Goal: Transaction & Acquisition: Book appointment/travel/reservation

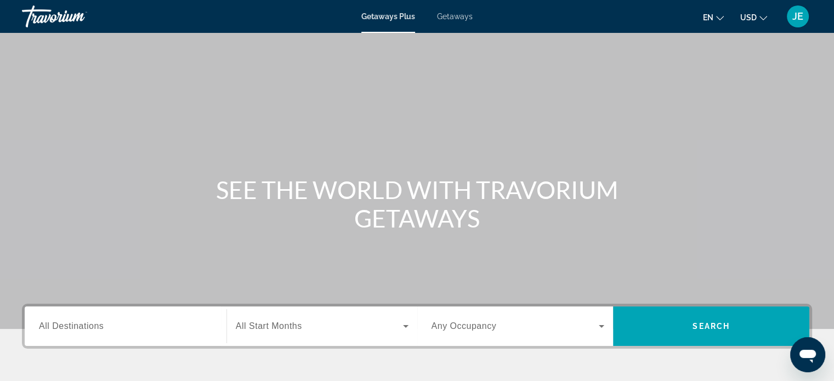
click at [99, 337] on div "Search widget" at bounding box center [125, 326] width 173 height 31
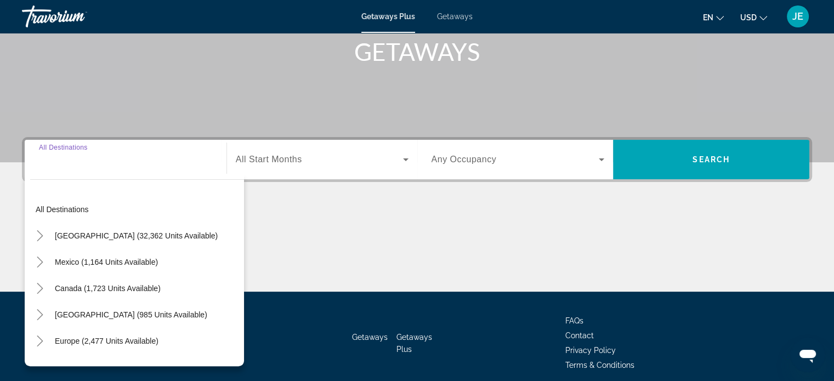
scroll to position [211, 0]
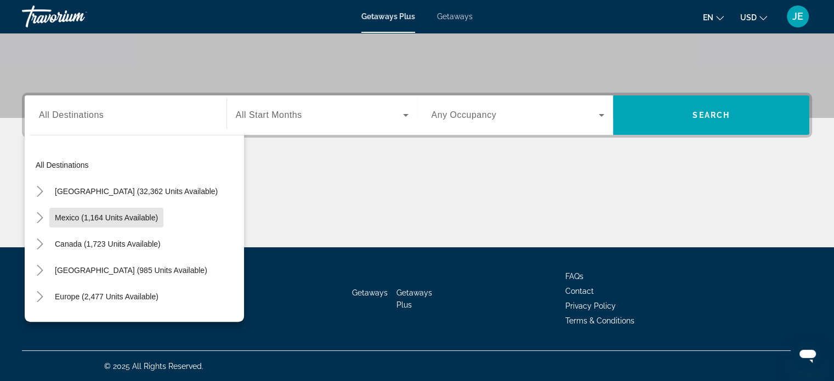
click at [117, 211] on span "Search widget" at bounding box center [106, 218] width 114 height 26
type input "**********"
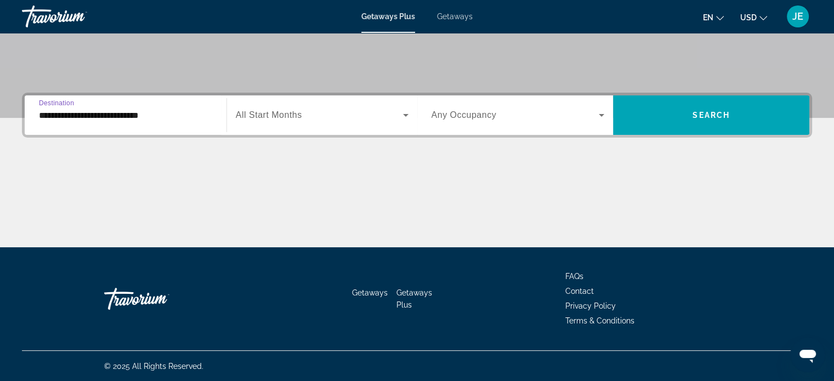
click at [405, 118] on icon "Search widget" at bounding box center [405, 115] width 13 height 13
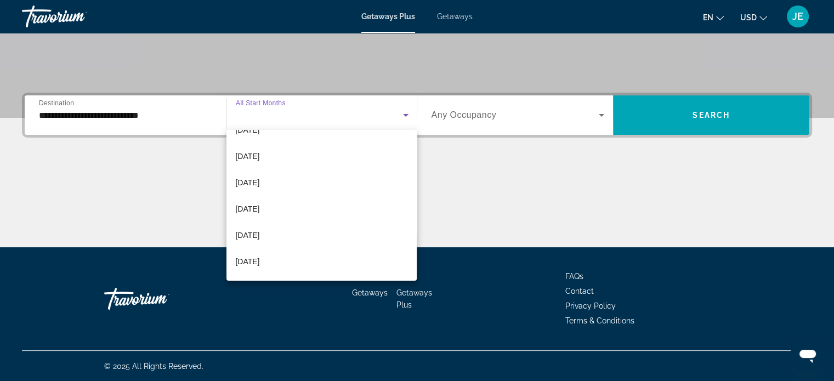
scroll to position [197, 0]
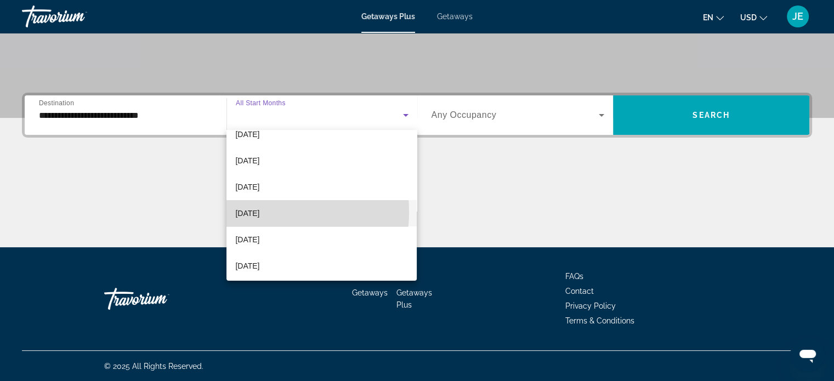
click at [249, 212] on span "June 2026" at bounding box center [247, 213] width 24 height 13
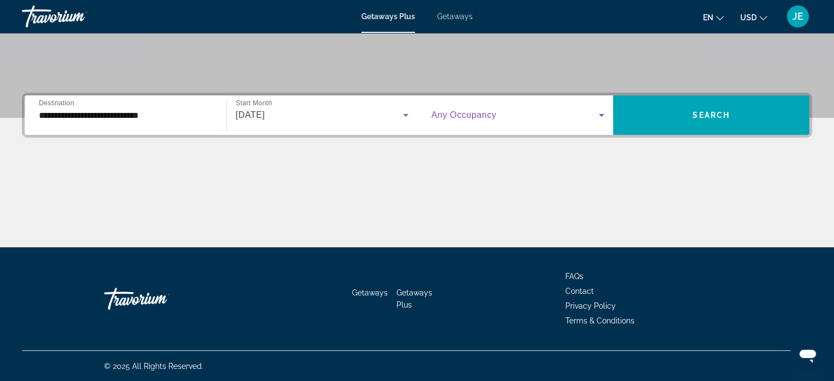
click at [605, 114] on icon "Search widget" at bounding box center [601, 115] width 13 height 13
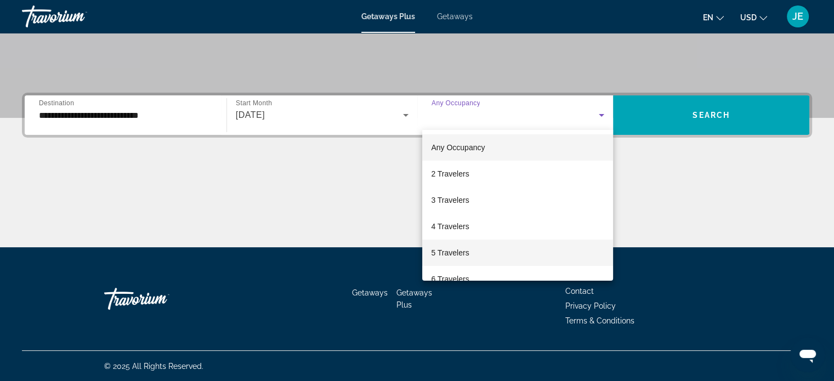
click at [454, 247] on span "5 Travelers" at bounding box center [450, 252] width 38 height 13
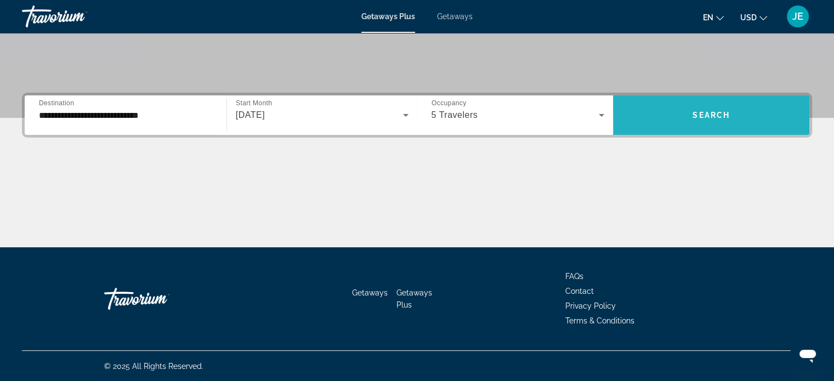
click at [716, 111] on span "Search" at bounding box center [711, 115] width 37 height 9
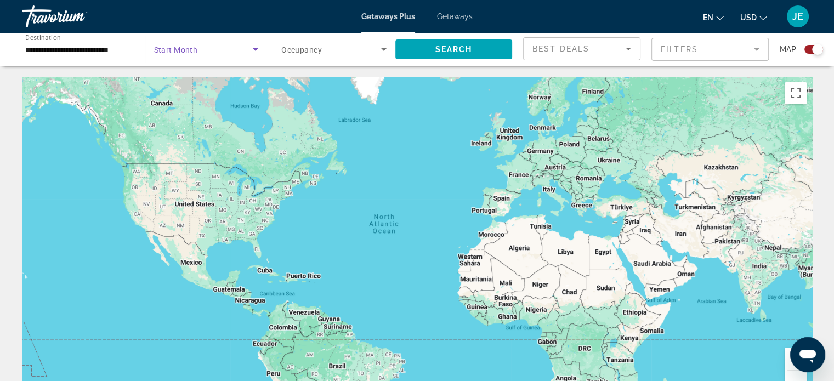
click at [259, 50] on icon "Search widget" at bounding box center [255, 49] width 13 height 13
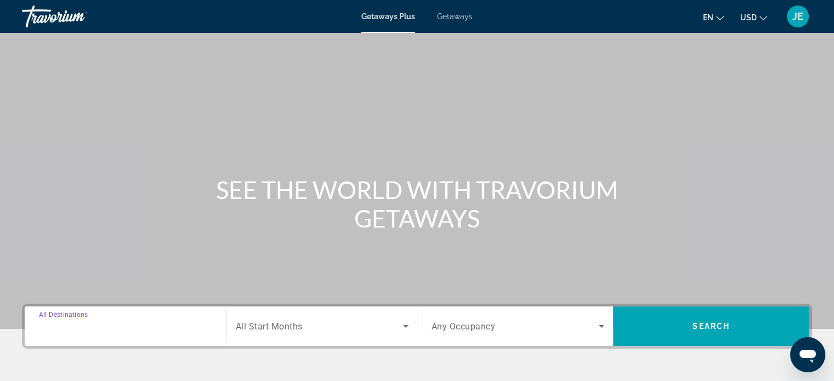
click at [165, 324] on input "Destination All Destinations" at bounding box center [125, 326] width 173 height 13
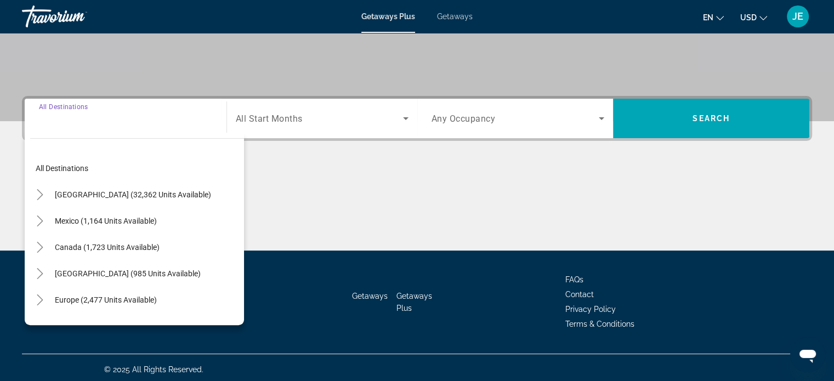
scroll to position [211, 0]
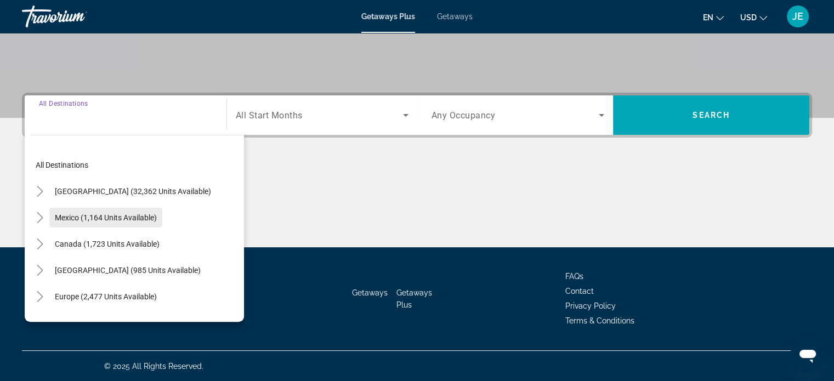
click at [138, 214] on span "Mexico (1,164 units available)" at bounding box center [106, 217] width 102 height 9
type input "**********"
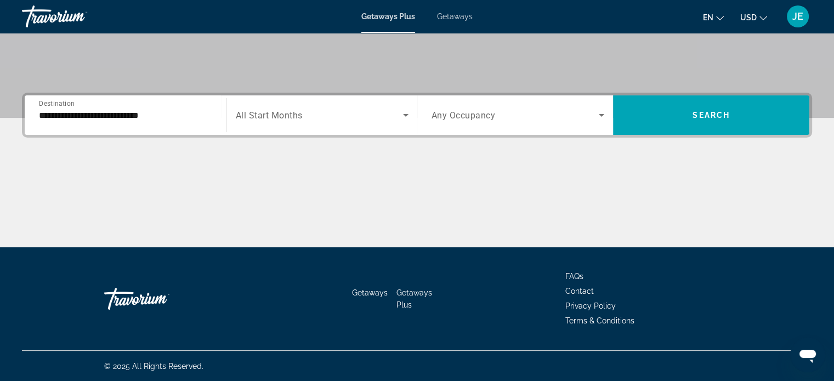
click at [271, 113] on span "All Start Months" at bounding box center [269, 115] width 67 height 10
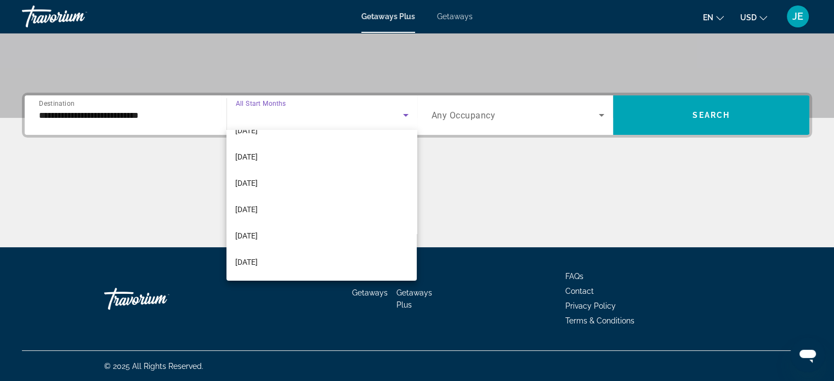
scroll to position [175, 0]
click at [258, 232] on span "June 2026" at bounding box center [246, 235] width 22 height 13
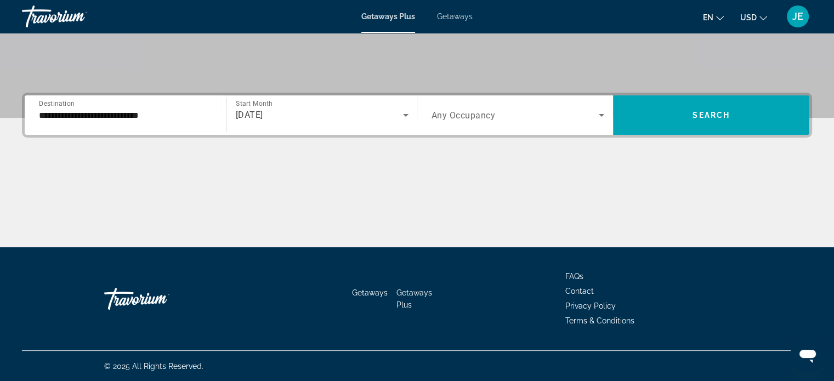
click at [463, 118] on span "Any Occupancy" at bounding box center [464, 115] width 64 height 10
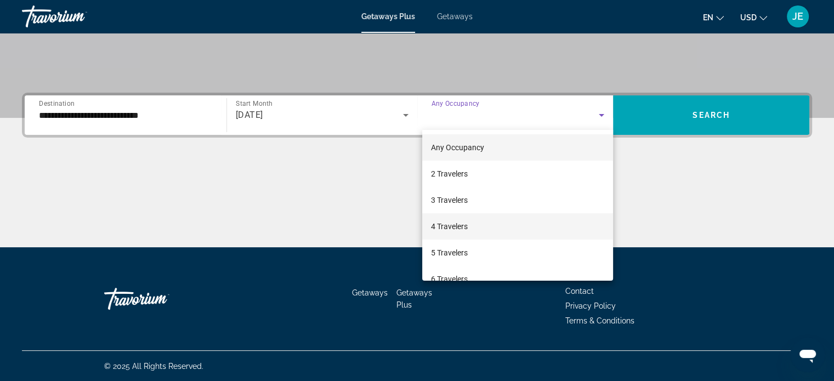
click at [456, 228] on span "4 Travelers" at bounding box center [449, 226] width 37 height 13
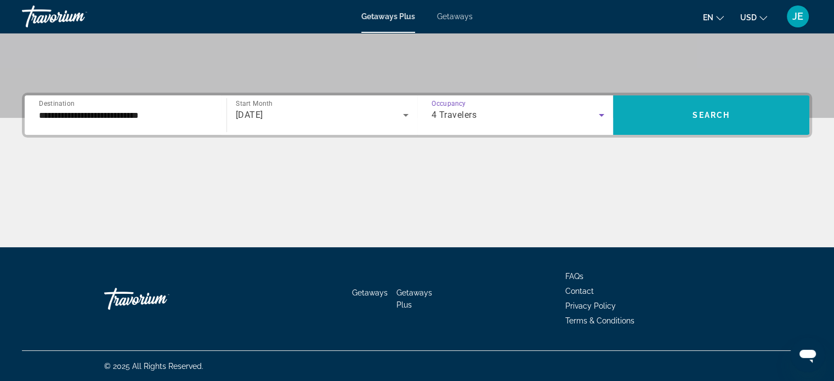
click at [714, 114] on span "Search" at bounding box center [711, 115] width 37 height 9
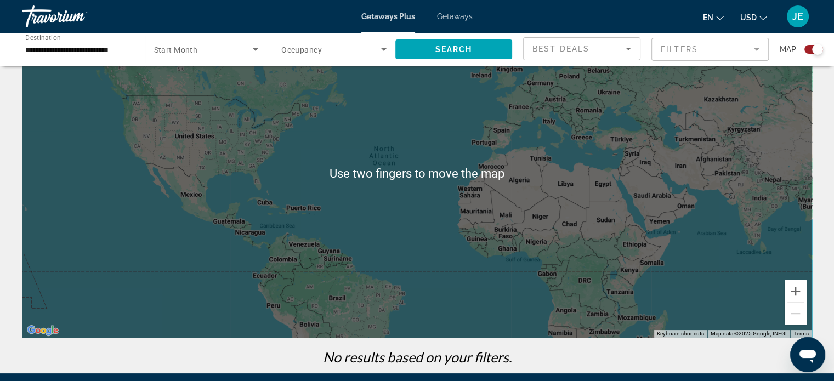
scroll to position [194, 0]
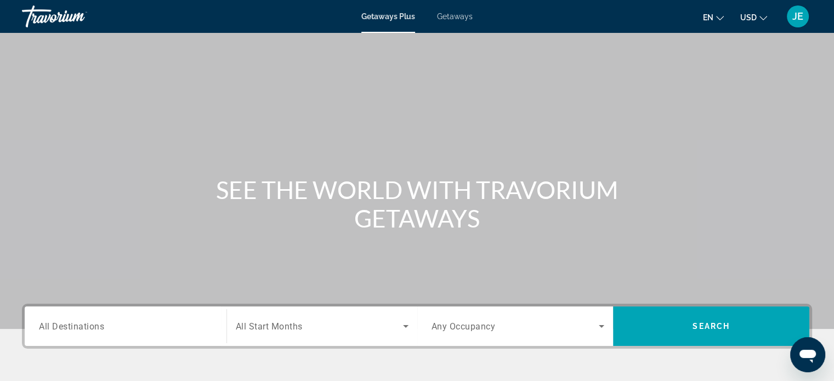
click at [104, 335] on div "Search widget" at bounding box center [125, 326] width 173 height 31
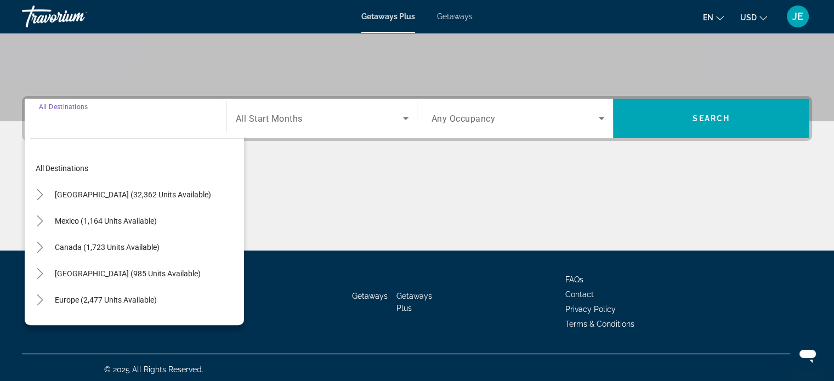
scroll to position [211, 0]
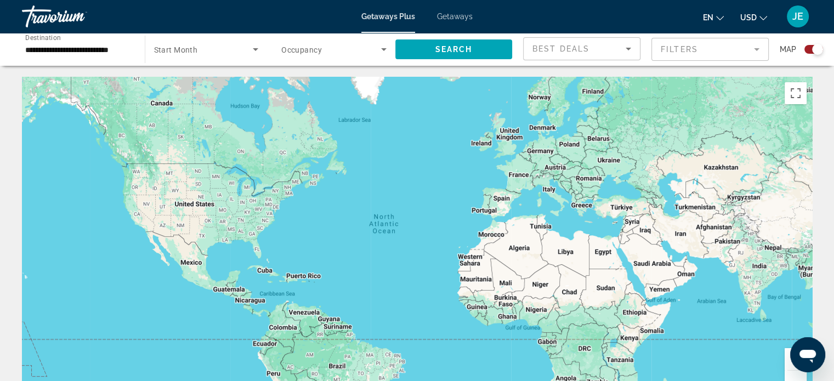
click at [46, 188] on div "Main content" at bounding box center [417, 241] width 790 height 329
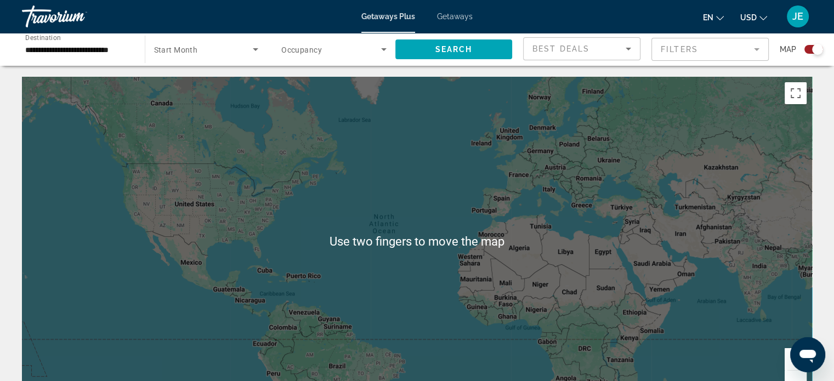
scroll to position [1, 0]
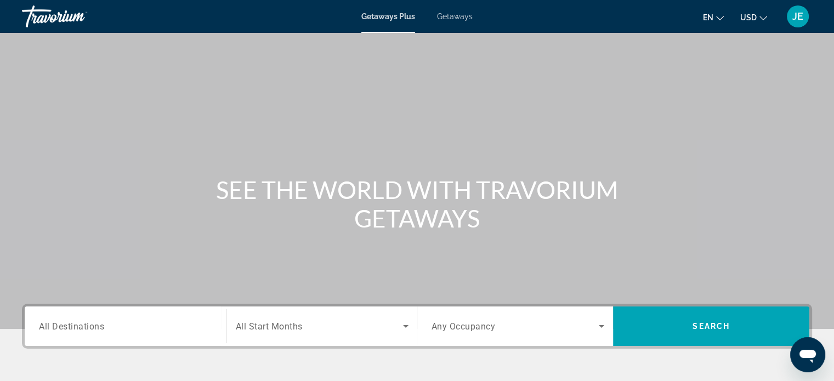
click at [634, 135] on div "Main content" at bounding box center [417, 164] width 834 height 329
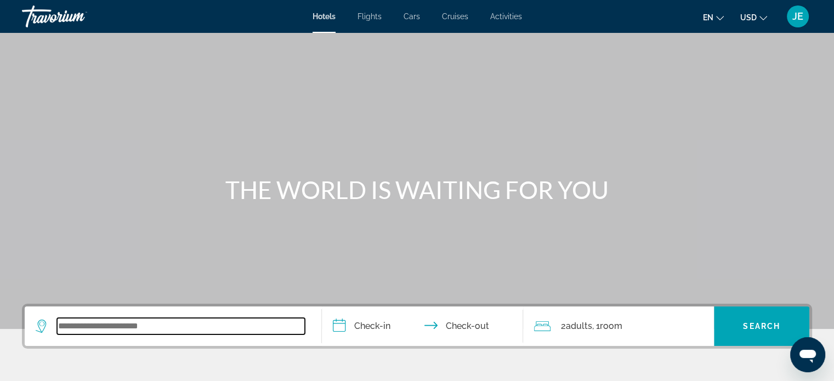
click at [226, 328] on input "Search widget" at bounding box center [181, 326] width 248 height 16
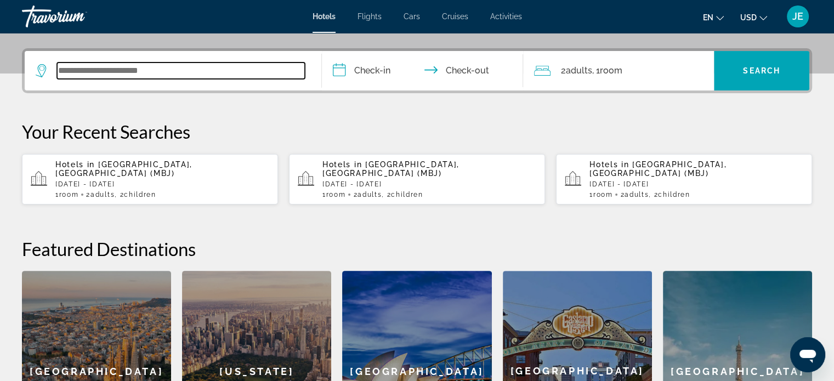
scroll to position [268, 0]
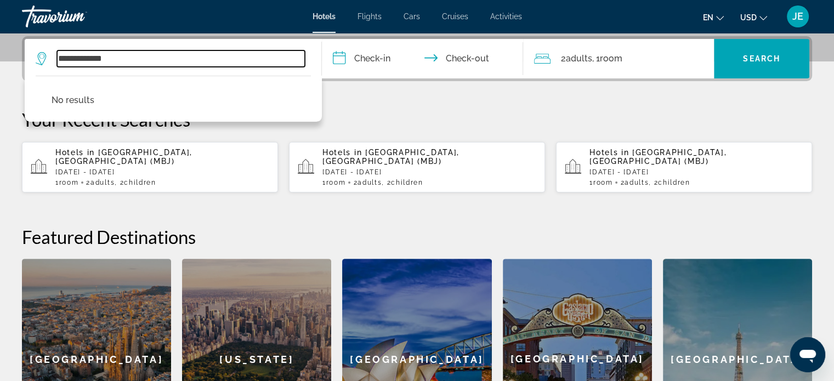
type input "**********"
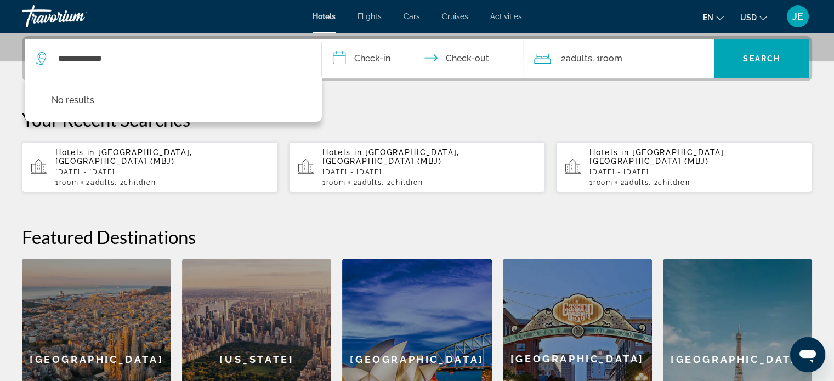
click at [361, 56] on input "**********" at bounding box center [425, 60] width 206 height 43
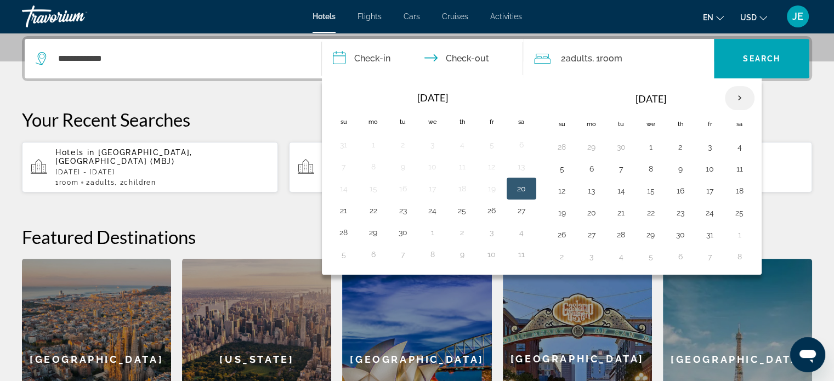
click at [737, 96] on th "Next month" at bounding box center [740, 98] width 30 height 24
click at [737, 97] on th "Next month" at bounding box center [740, 98] width 30 height 24
click at [737, 98] on th "Next month" at bounding box center [740, 98] width 30 height 24
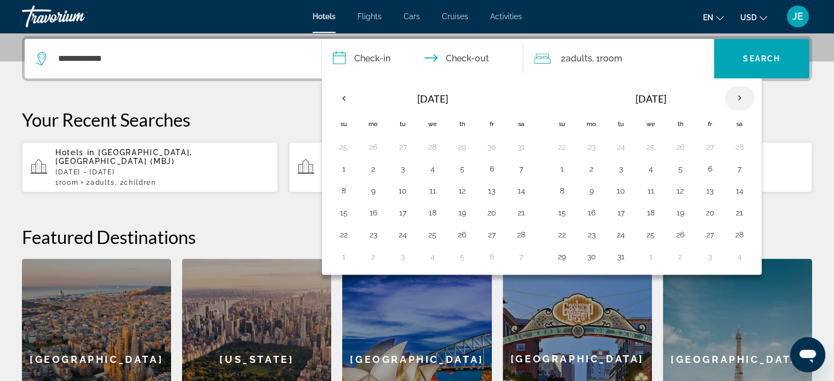
click at [737, 98] on th "Next month" at bounding box center [740, 98] width 30 height 24
click at [561, 232] on button "28" at bounding box center [562, 234] width 18 height 15
click at [652, 257] on button "8" at bounding box center [651, 256] width 18 height 15
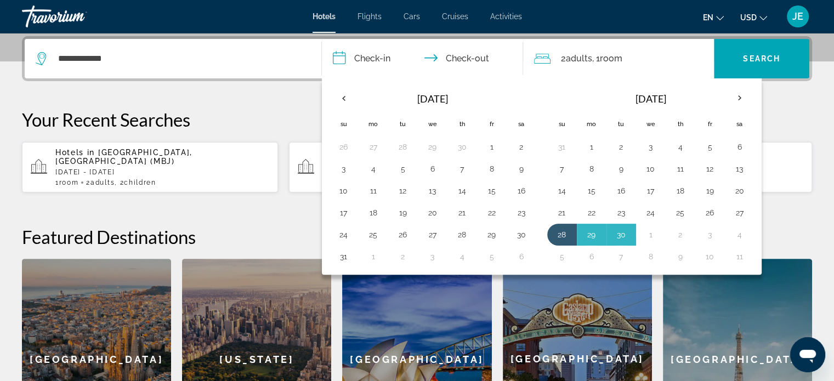
type input "**********"
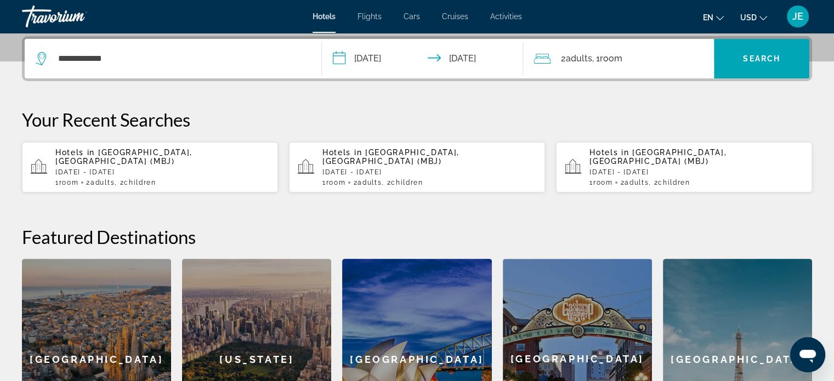
click at [595, 55] on span ", 1 Room rooms" at bounding box center [607, 58] width 30 height 15
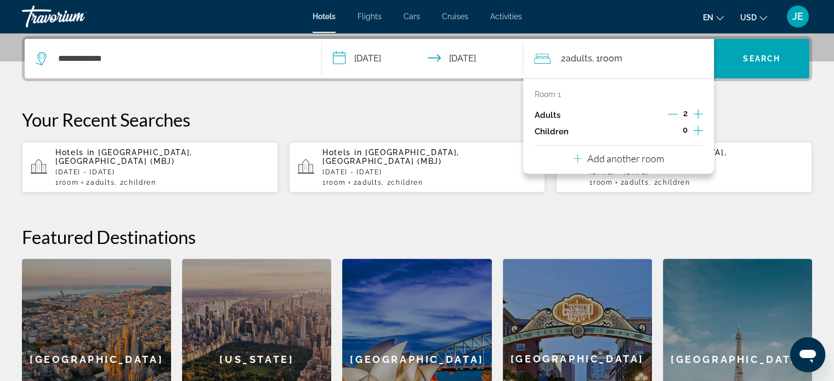
click at [695, 129] on icon "Increment children" at bounding box center [698, 130] width 10 height 13
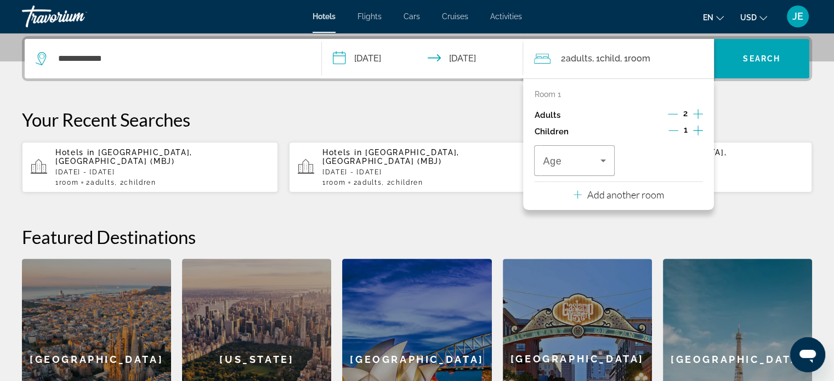
click at [695, 129] on icon "Increment children" at bounding box center [698, 130] width 10 height 13
click at [601, 156] on icon "Travelers: 2 adults, 2 children" at bounding box center [603, 160] width 13 height 13
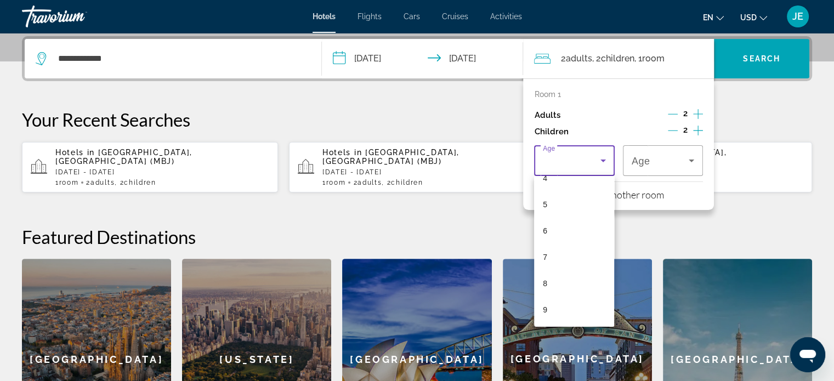
scroll to position [132, 0]
click at [557, 322] on mat-option "10" at bounding box center [574, 325] width 80 height 26
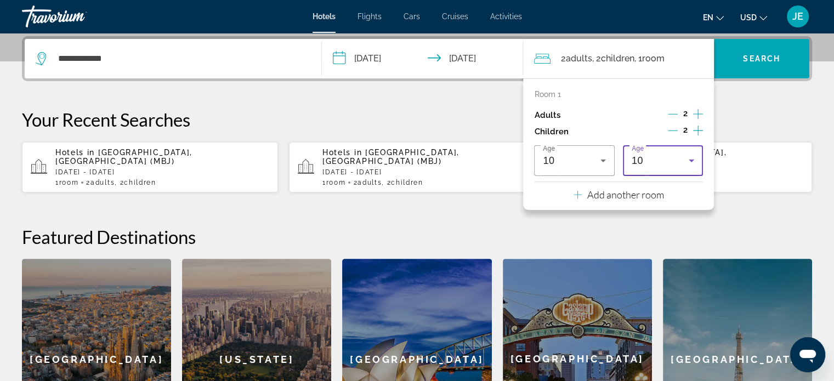
click at [663, 164] on div "10" at bounding box center [660, 160] width 57 height 13
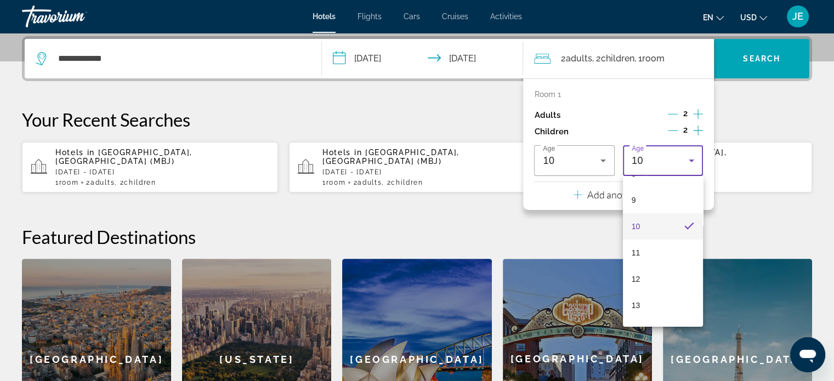
scroll to position [252, 0]
click at [654, 304] on mat-option "14" at bounding box center [663, 310] width 80 height 26
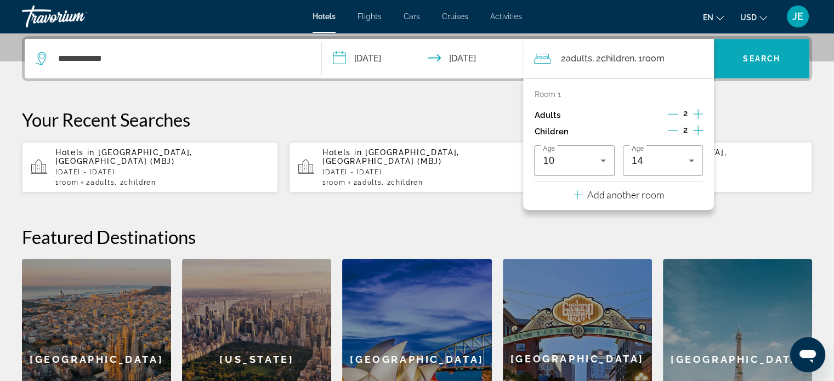
click at [765, 52] on span "Search widget" at bounding box center [761, 59] width 95 height 26
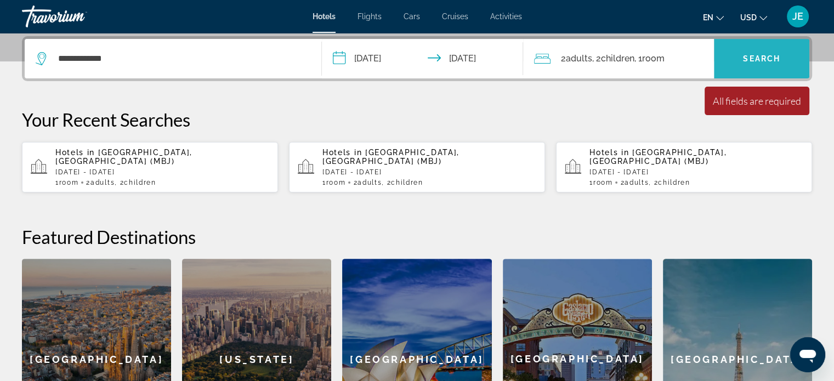
click at [765, 53] on span "Search widget" at bounding box center [761, 59] width 95 height 26
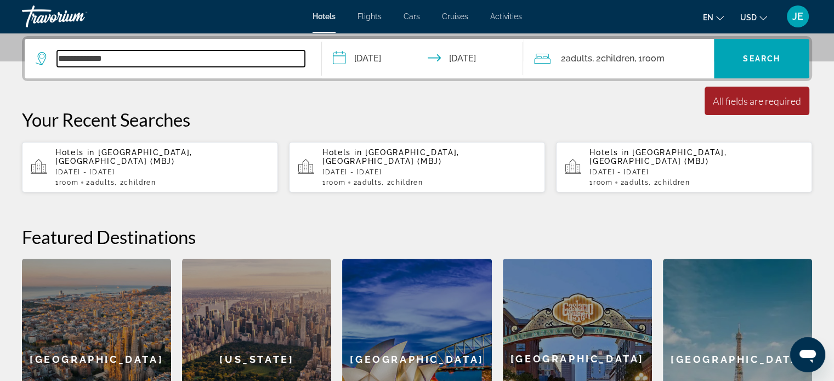
click at [283, 58] on input "**********" at bounding box center [181, 58] width 248 height 16
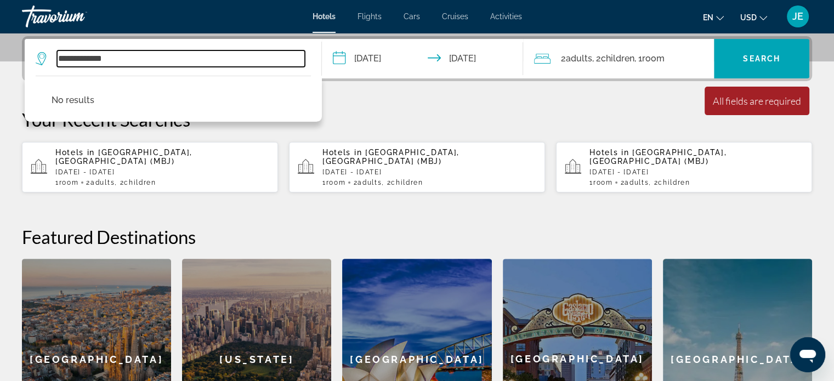
click at [94, 61] on input "**********" at bounding box center [181, 58] width 248 height 16
click at [86, 63] on input "**********" at bounding box center [181, 58] width 248 height 16
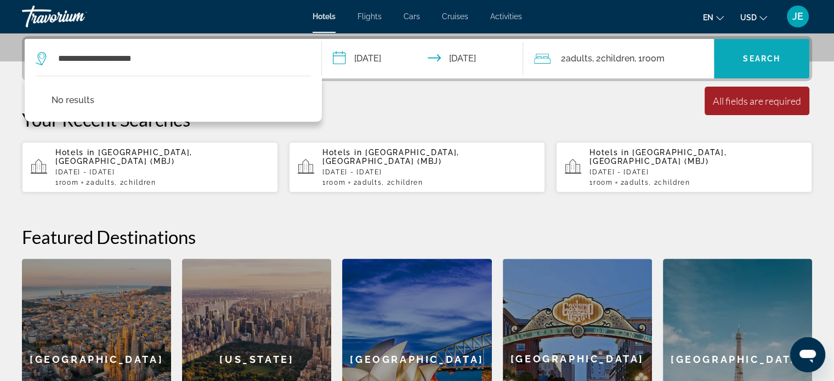
click at [768, 47] on span "Search widget" at bounding box center [761, 59] width 95 height 26
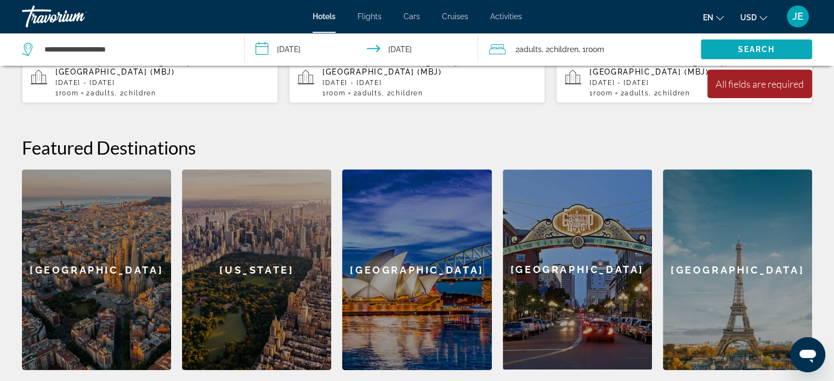
scroll to position [355, 0]
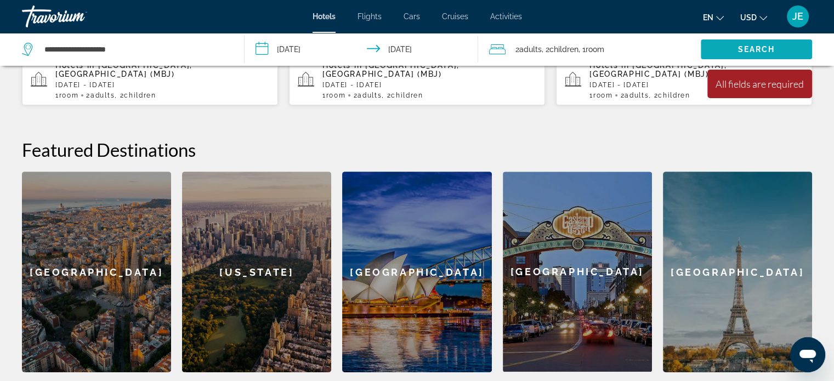
click at [750, 50] on span "Search" at bounding box center [756, 49] width 37 height 9
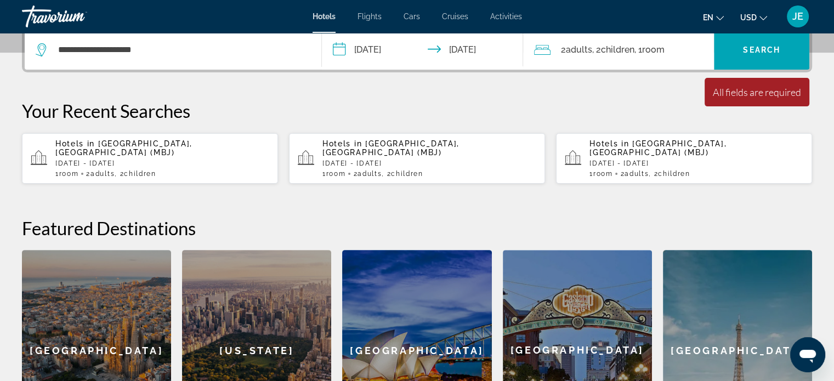
scroll to position [274, 0]
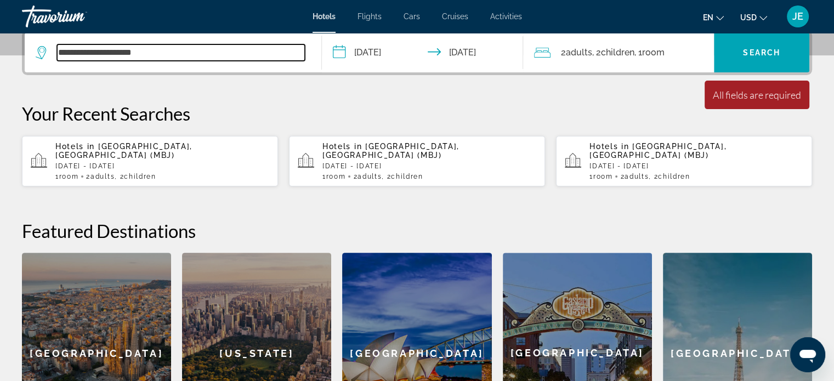
click at [121, 56] on input "**********" at bounding box center [181, 52] width 248 height 16
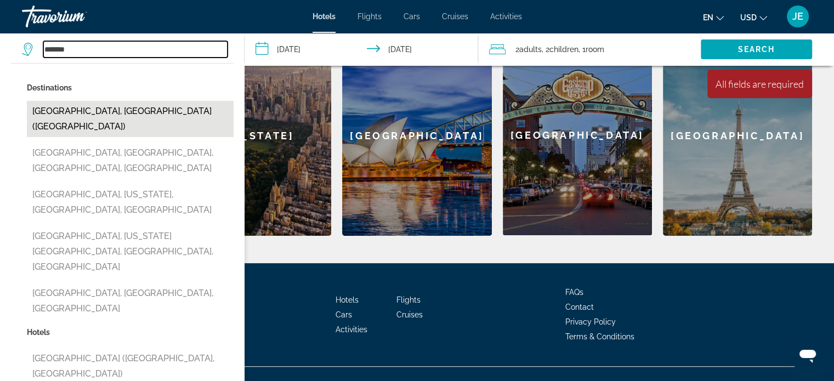
scroll to position [495, 0]
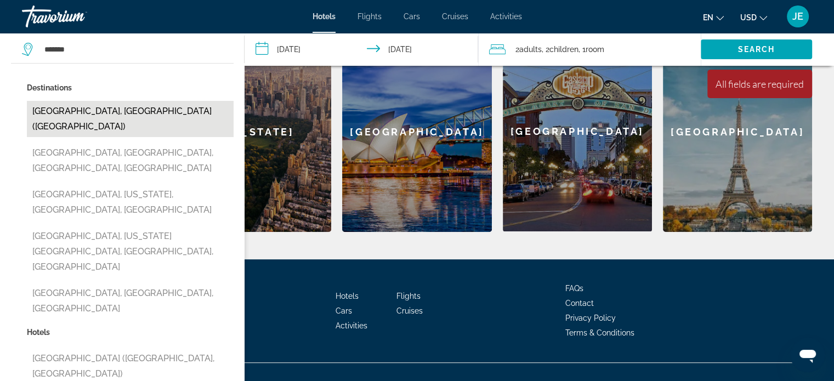
click at [132, 114] on button "[GEOGRAPHIC_DATA], [GEOGRAPHIC_DATA] ([GEOGRAPHIC_DATA])" at bounding box center [130, 119] width 207 height 36
type input "**********"
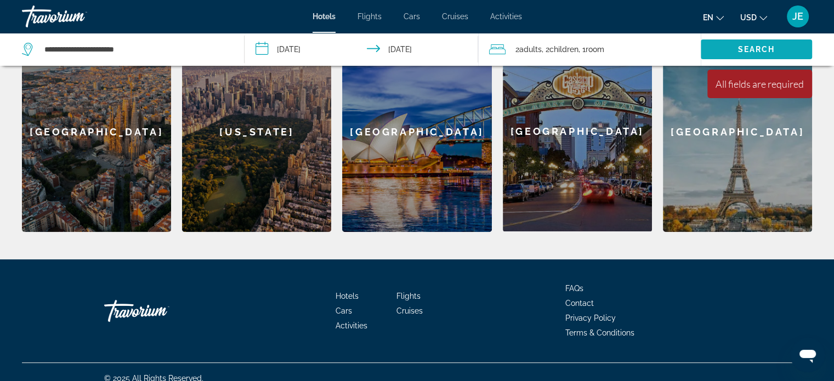
click at [750, 42] on span "Search widget" at bounding box center [756, 49] width 111 height 26
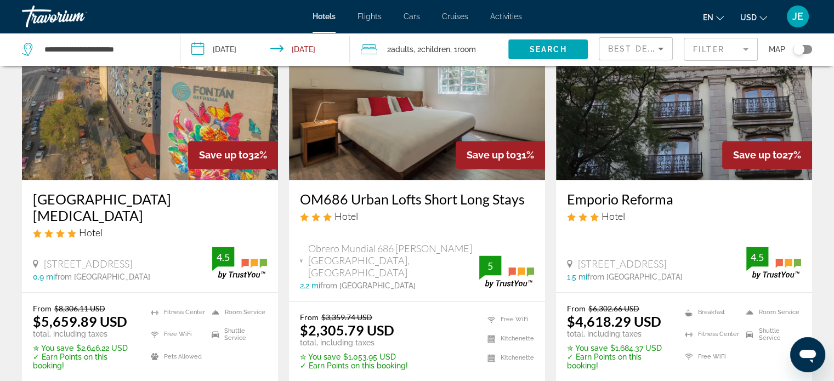
scroll to position [1469, 0]
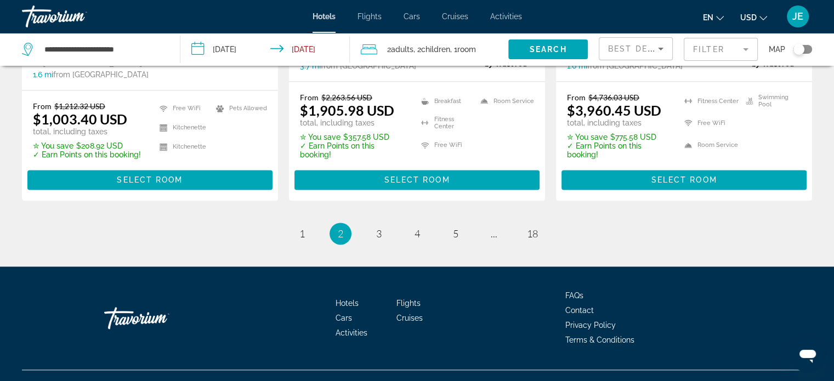
scroll to position [1579, 0]
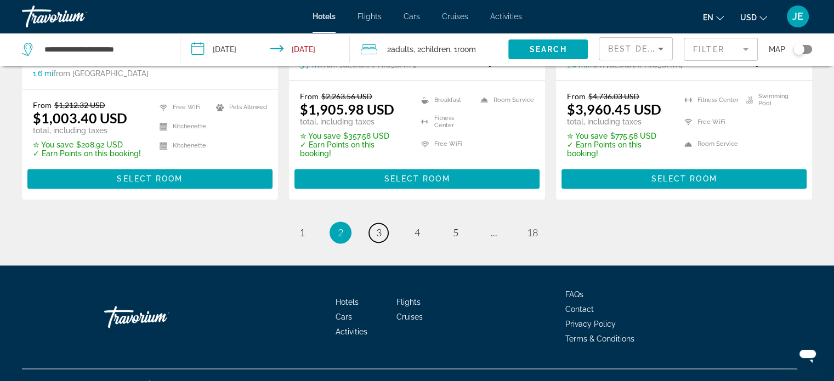
click at [374, 223] on link "page 3" at bounding box center [378, 232] width 19 height 19
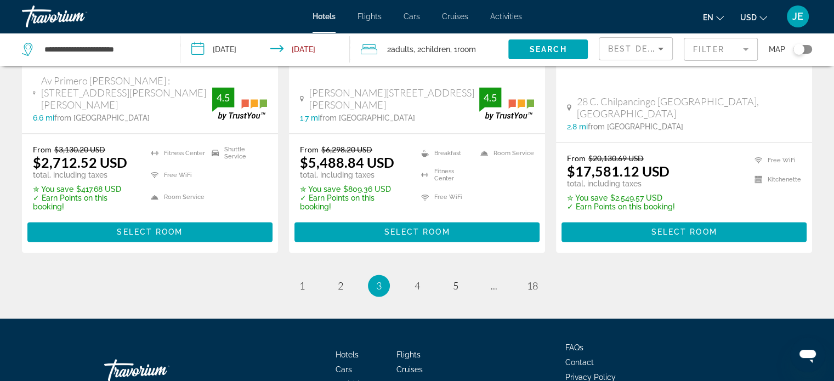
scroll to position [1597, 0]
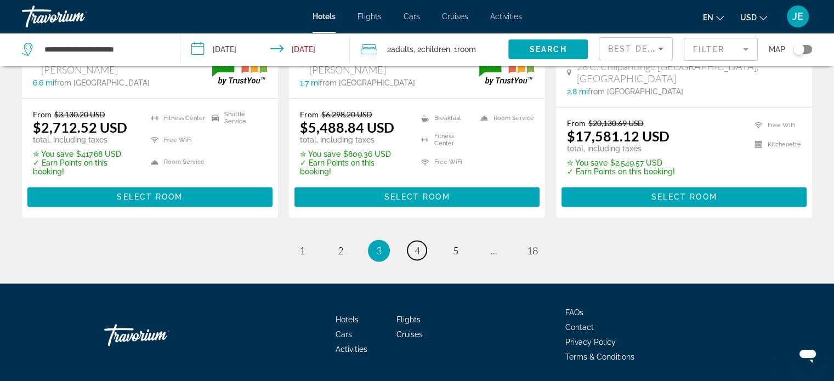
click at [421, 241] on link "page 4" at bounding box center [416, 250] width 19 height 19
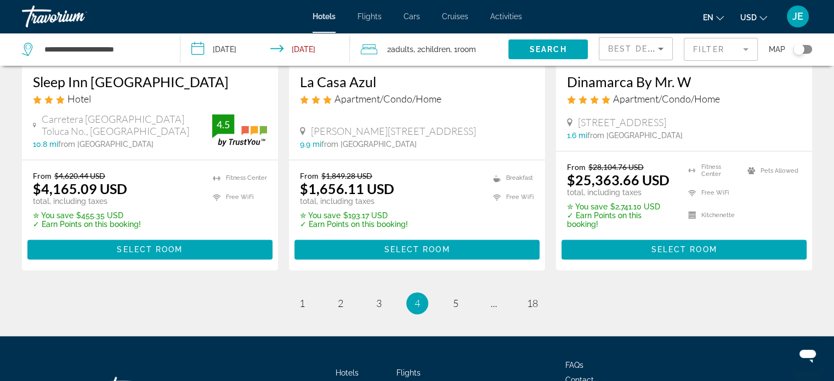
scroll to position [1553, 0]
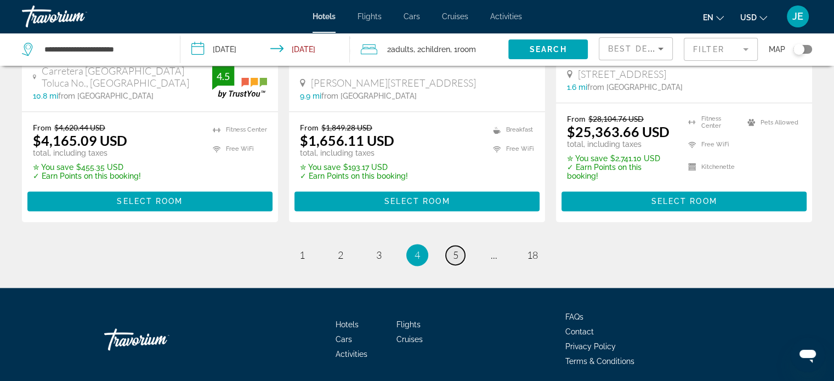
click at [450, 246] on link "page 5" at bounding box center [455, 255] width 19 height 19
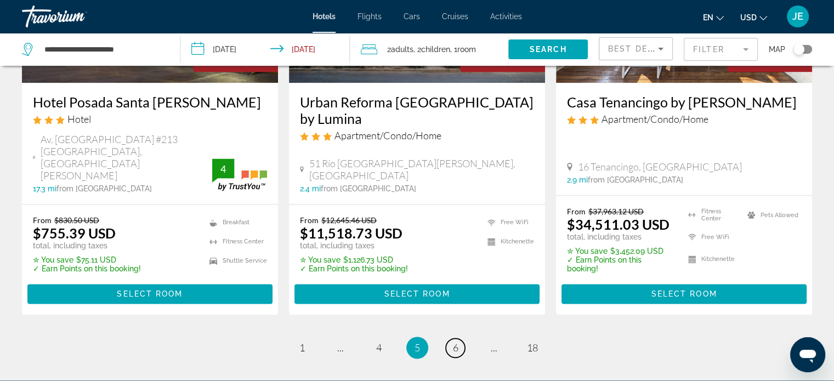
scroll to position [1505, 0]
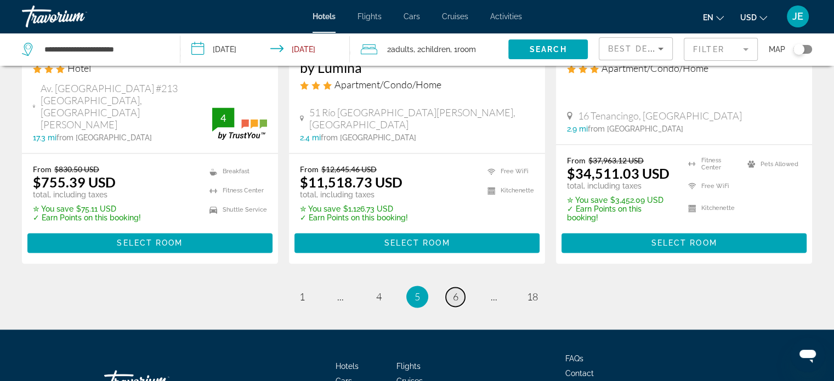
click at [458, 291] on span "6" at bounding box center [455, 297] width 5 height 12
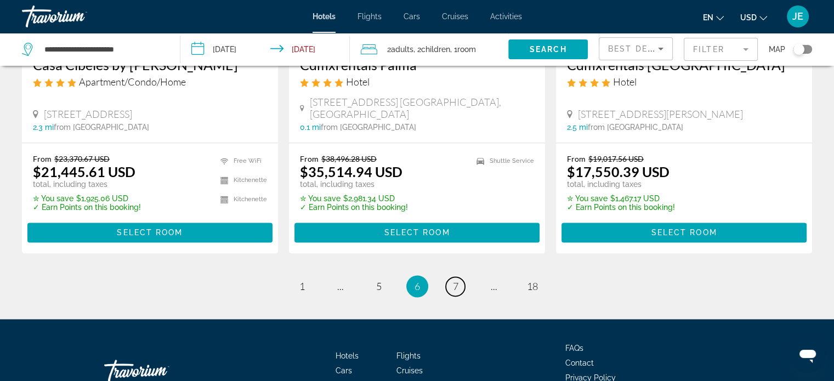
scroll to position [1540, 0]
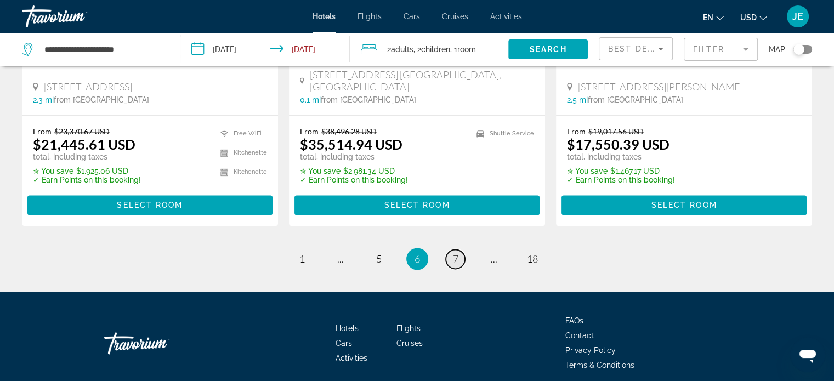
click at [456, 253] on span "7" at bounding box center [455, 259] width 5 height 12
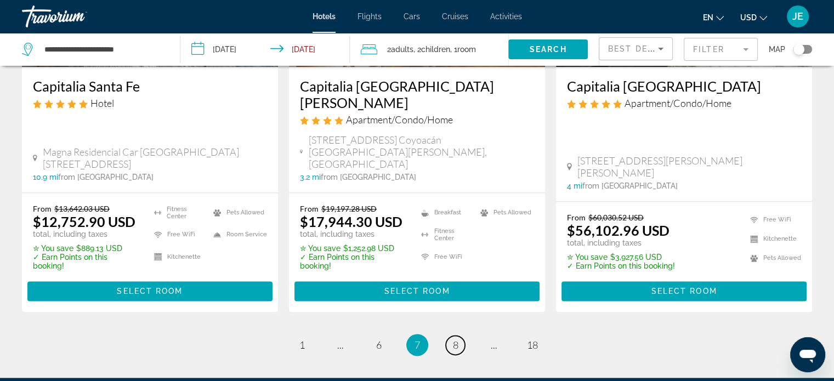
scroll to position [1490, 0]
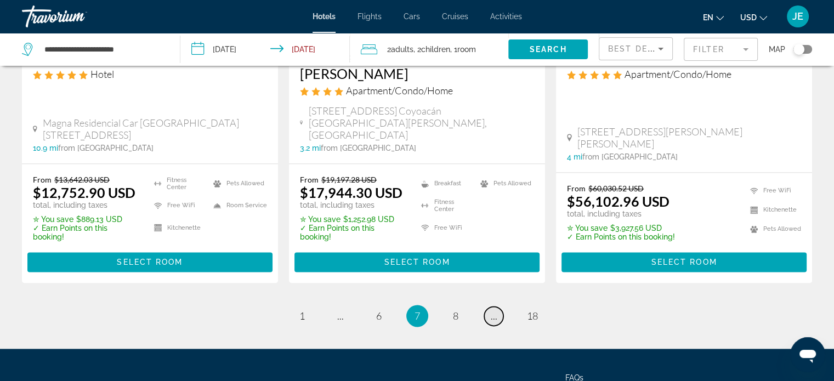
click at [485, 307] on link "page ..." at bounding box center [493, 316] width 19 height 19
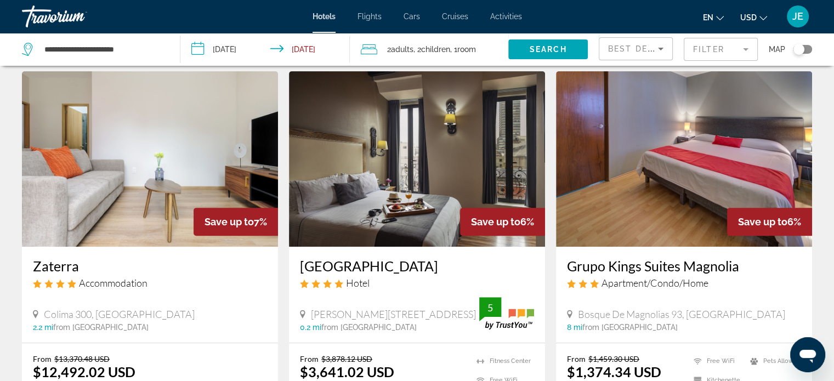
scroll to position [475, 0]
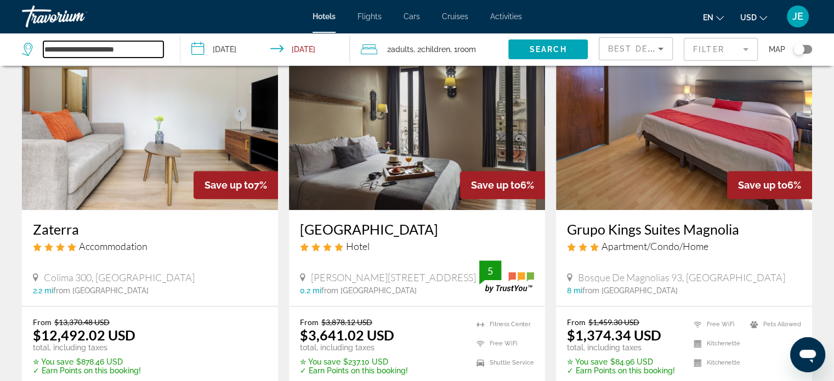
click at [69, 43] on input "**********" at bounding box center [103, 49] width 120 height 16
click at [88, 43] on input "**********" at bounding box center [103, 49] width 120 height 16
click at [553, 48] on span "Search" at bounding box center [548, 49] width 37 height 9
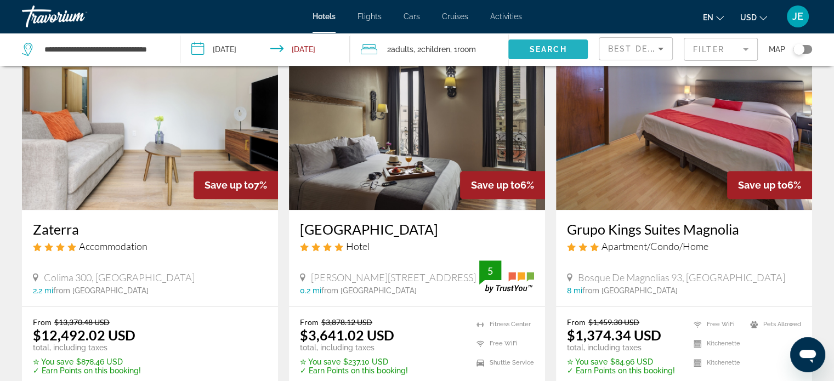
click at [553, 48] on span "Search" at bounding box center [548, 49] width 37 height 9
click at [553, 49] on span "Search" at bounding box center [548, 49] width 37 height 9
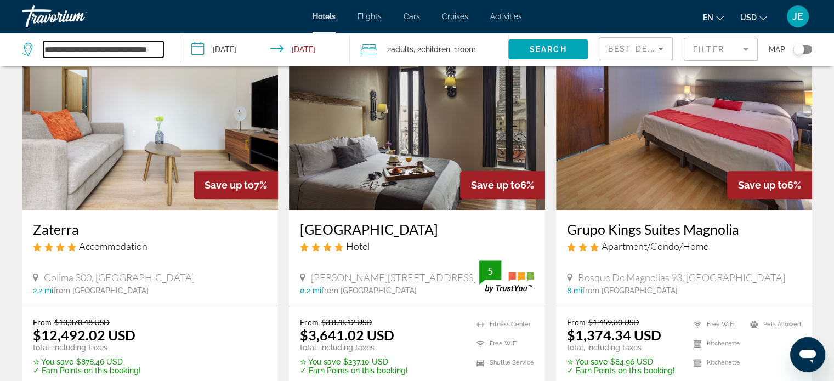
click at [84, 52] on input "**********" at bounding box center [103, 49] width 120 height 16
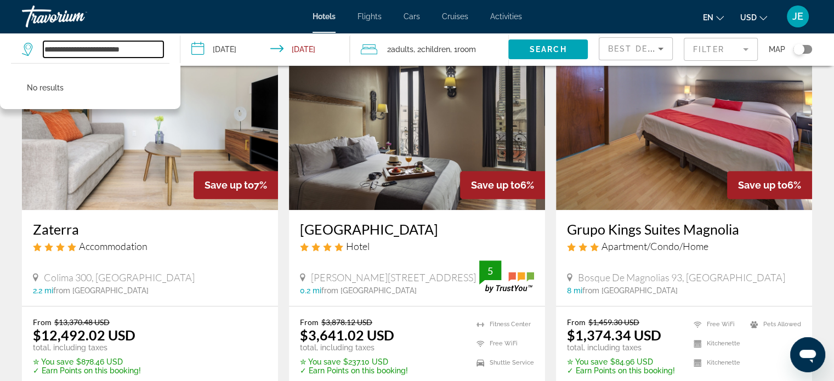
type input "**********"
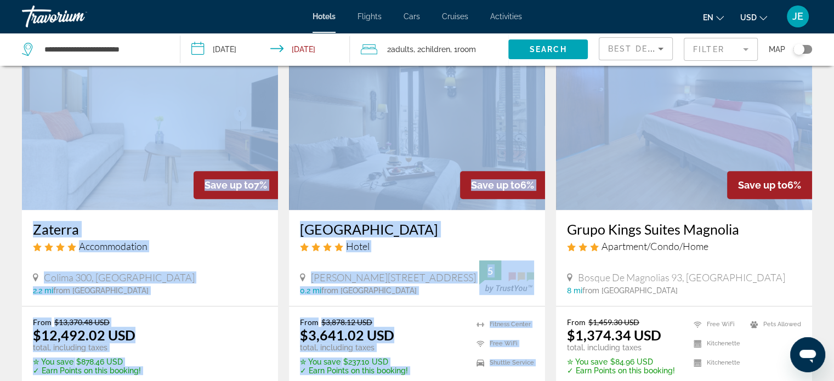
drag, startPoint x: 829, startPoint y: 59, endPoint x: 719, endPoint y: 63, distance: 109.7
click at [719, 63] on app-hotels-search-filters "Best Deals Filter Map" at bounding box center [716, 49] width 235 height 33
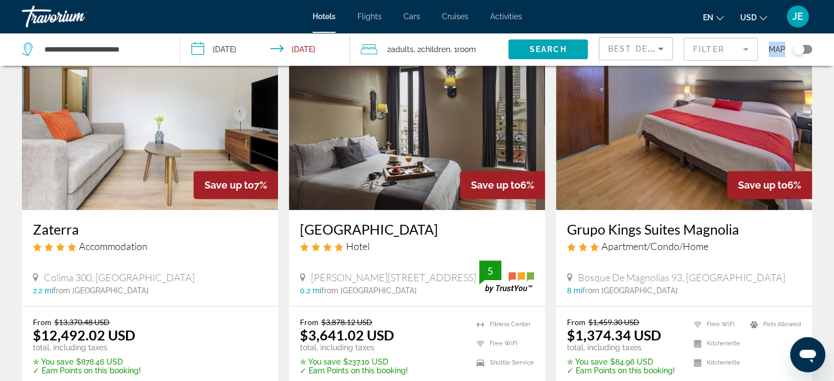
click at [721, 84] on img "Main content" at bounding box center [684, 122] width 256 height 175
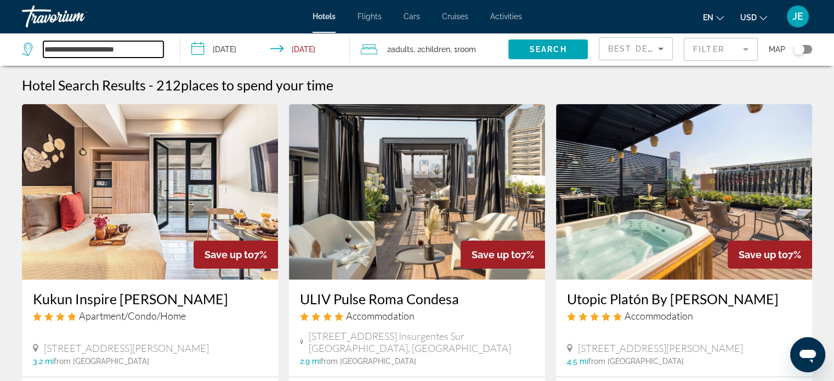
click at [86, 48] on input "**********" at bounding box center [103, 49] width 120 height 16
click at [139, 51] on input "**********" at bounding box center [103, 49] width 120 height 16
type input "*"
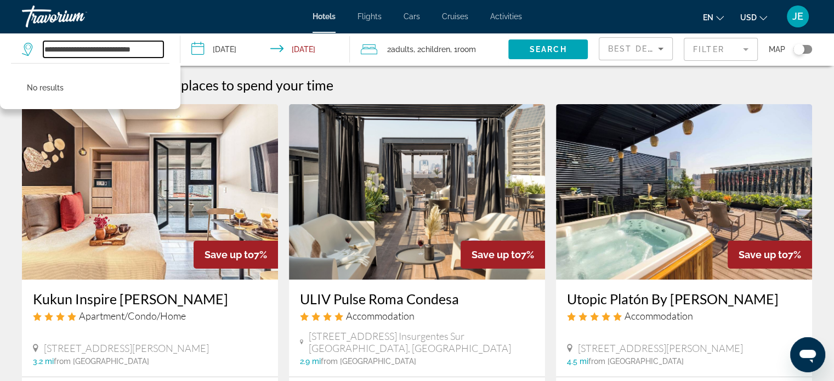
scroll to position [0, 2]
type input "**********"
click at [549, 48] on span "Search" at bounding box center [548, 49] width 37 height 9
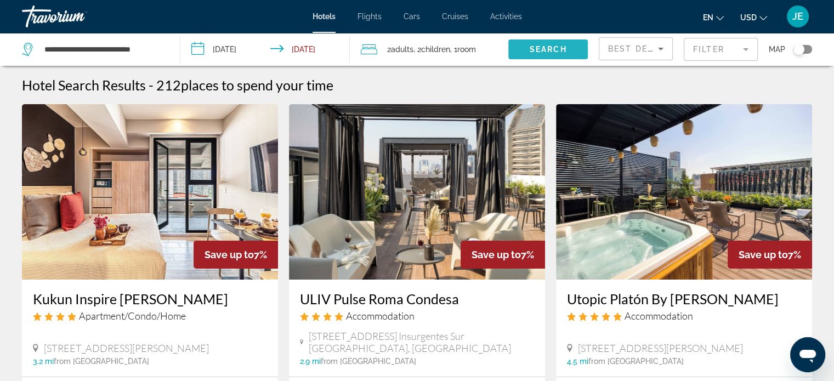
click at [548, 49] on span "Search" at bounding box center [548, 49] width 37 height 9
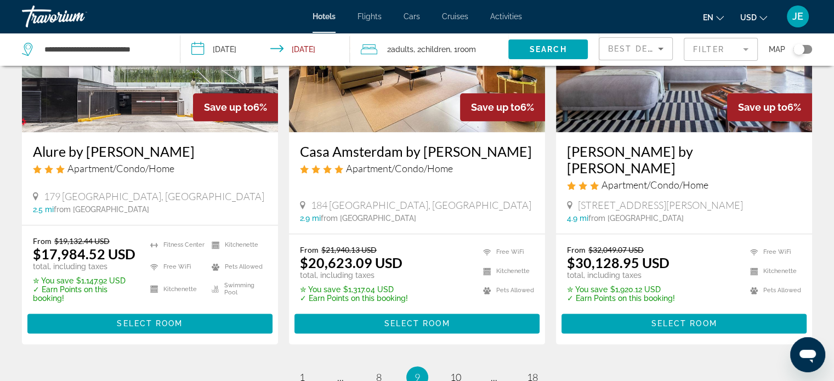
scroll to position [1403, 0]
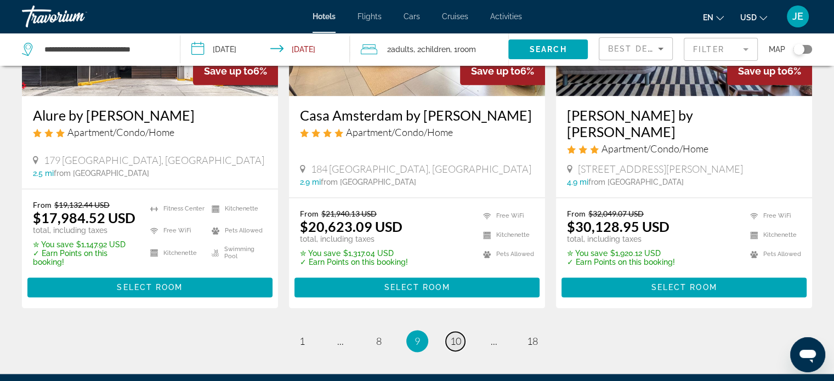
click at [454, 335] on span "10" at bounding box center [455, 341] width 11 height 12
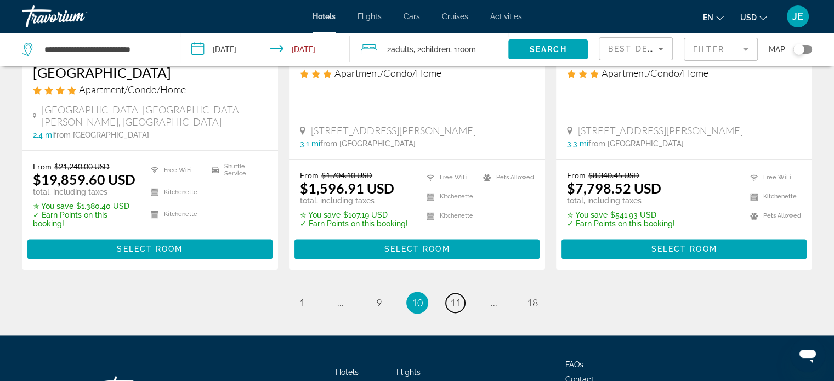
scroll to position [1516, 0]
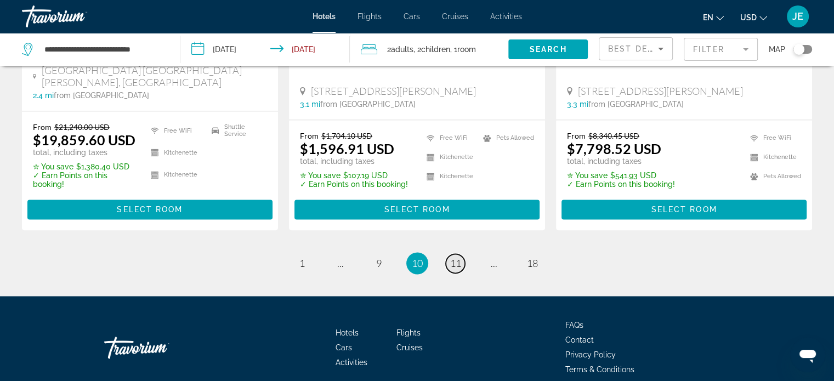
click at [458, 257] on span "11" at bounding box center [455, 263] width 11 height 12
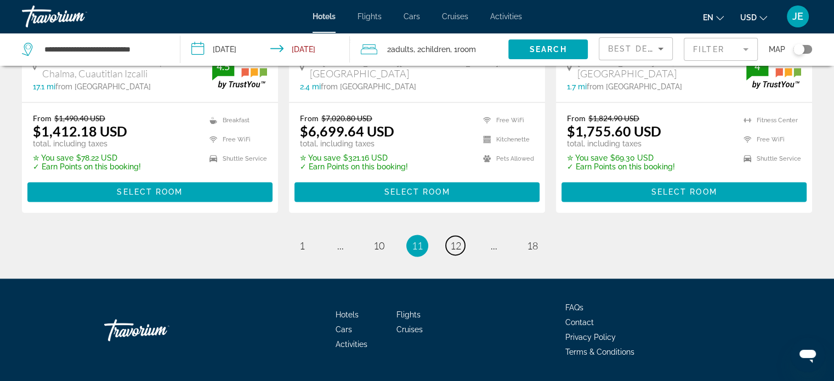
scroll to position [1534, 0]
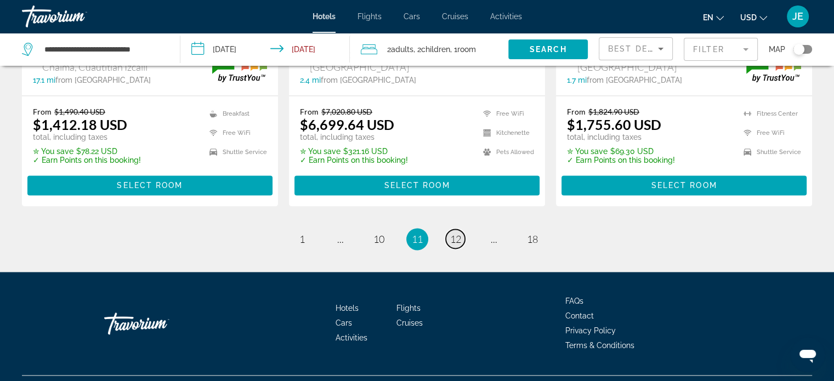
click at [451, 233] on span "12" at bounding box center [455, 239] width 11 height 12
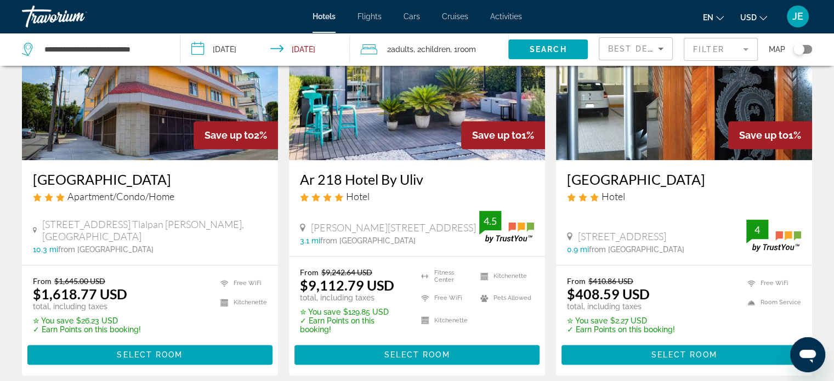
scroll to position [1403, 0]
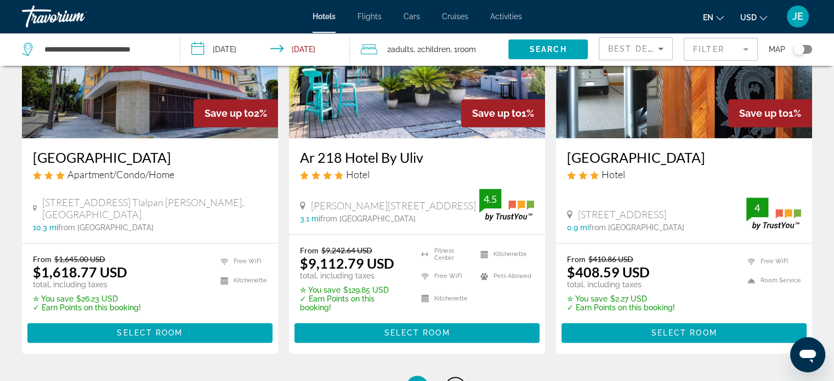
click at [461, 381] on span "13" at bounding box center [455, 387] width 11 height 12
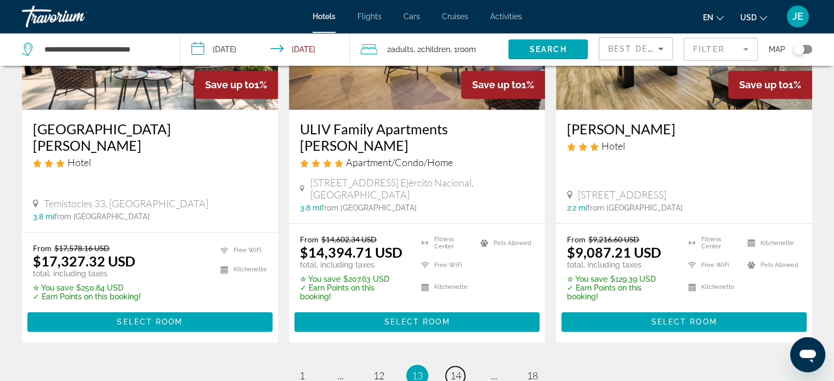
scroll to position [1494, 0]
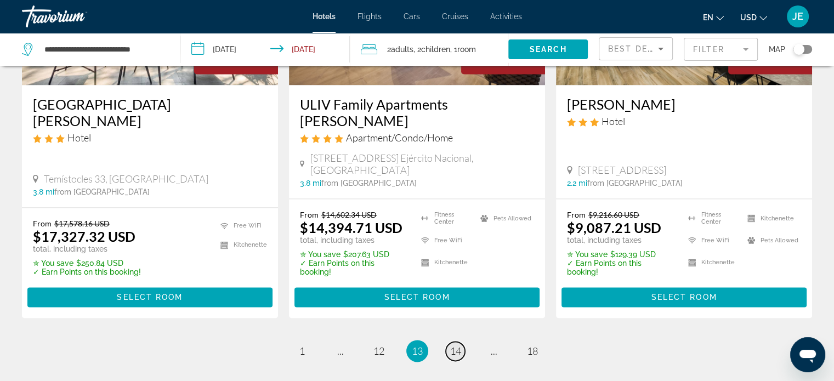
click at [452, 345] on span "14" at bounding box center [455, 351] width 11 height 12
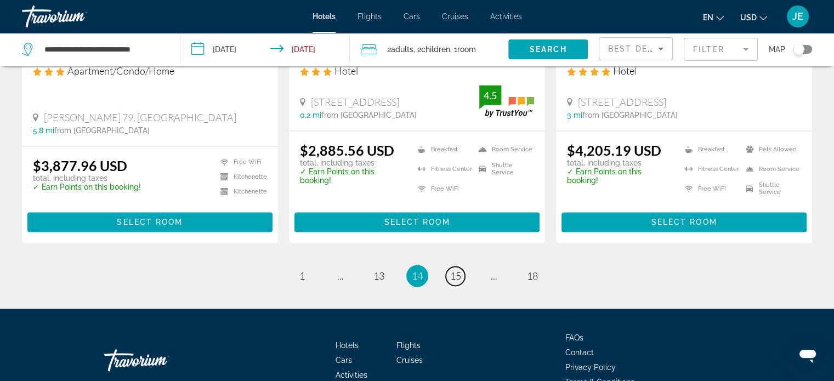
scroll to position [1550, 0]
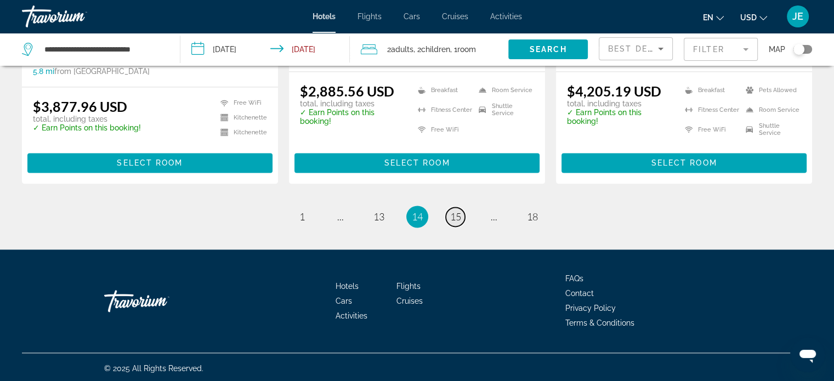
click at [450, 214] on span "15" at bounding box center [455, 217] width 11 height 12
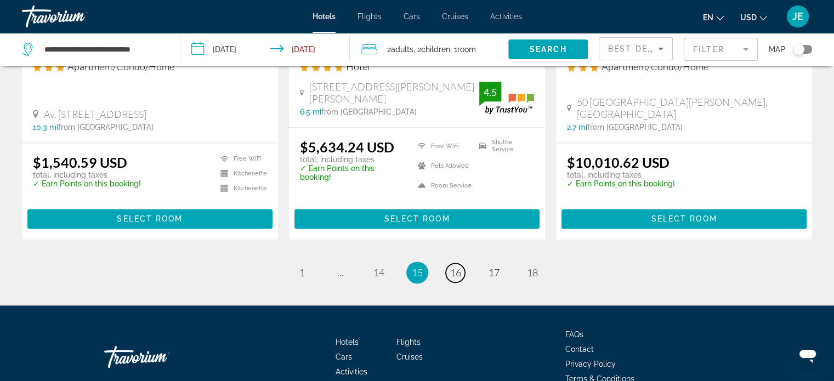
scroll to position [1505, 0]
